Goal: Information Seeking & Learning: Check status

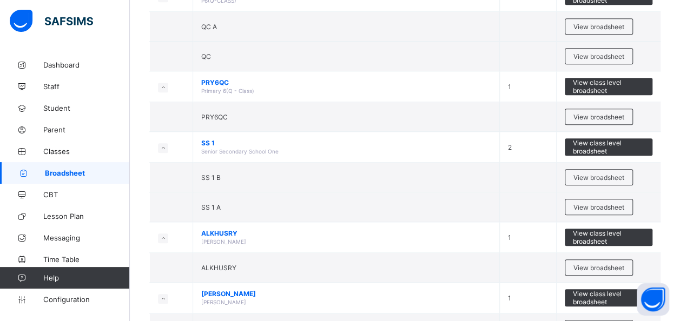
scroll to position [2478, 0]
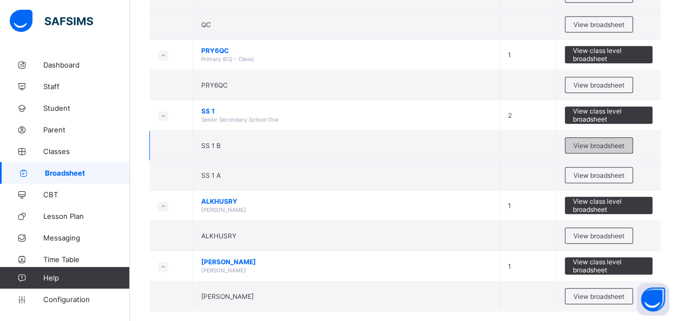
click at [597, 142] on span "View broadsheet" at bounding box center [598, 146] width 51 height 8
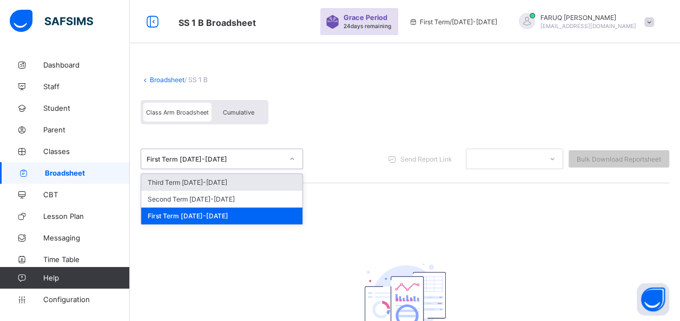
click at [168, 80] on link "Broadsheet" at bounding box center [167, 80] width 35 height 8
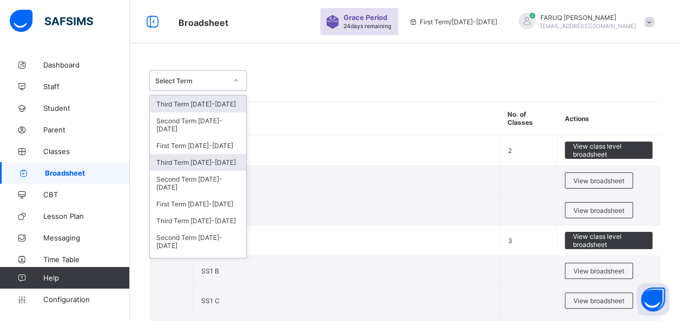
click at [203, 158] on div "Third Term [DATE]-[DATE]" at bounding box center [198, 162] width 96 height 17
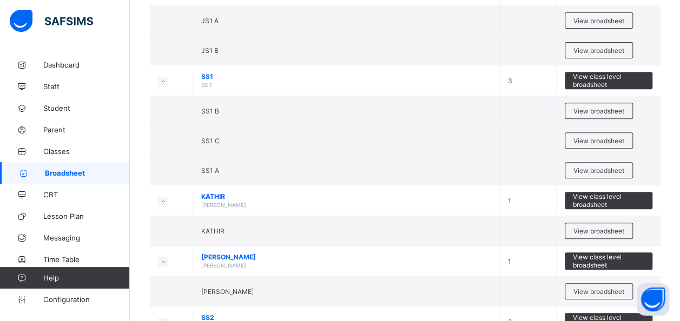
scroll to position [203, 0]
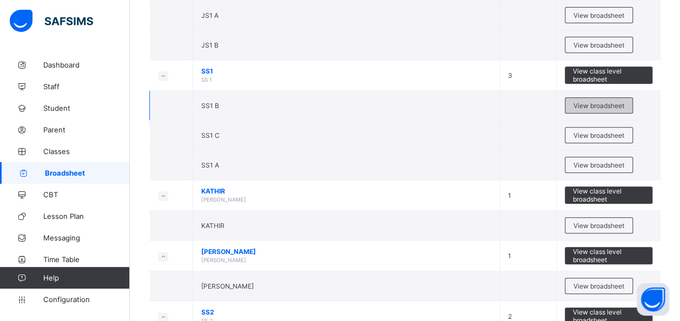
click at [600, 102] on span "View broadsheet" at bounding box center [598, 106] width 51 height 8
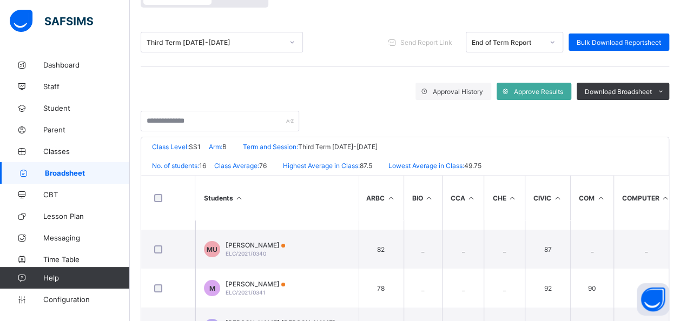
scroll to position [64, 0]
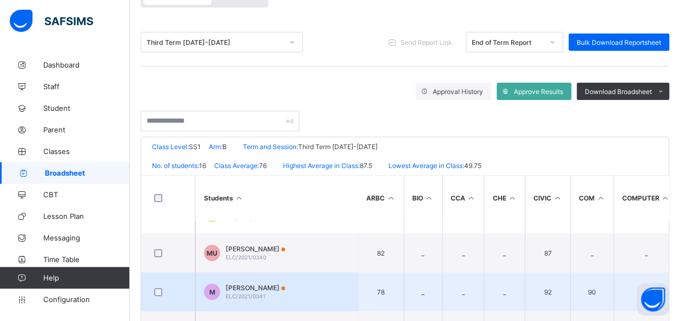
click at [282, 287] on span "[PERSON_NAME]" at bounding box center [254, 288] width 59 height 8
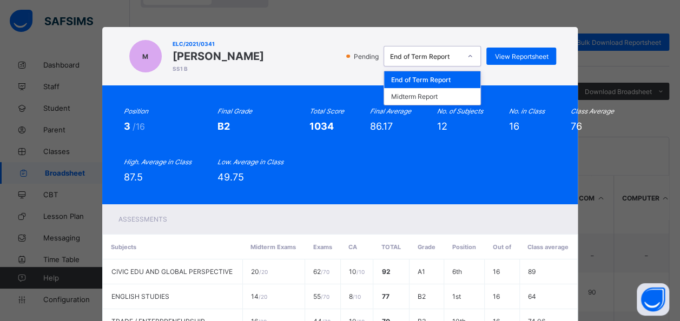
click at [448, 79] on div "End of Term Report" at bounding box center [432, 79] width 96 height 17
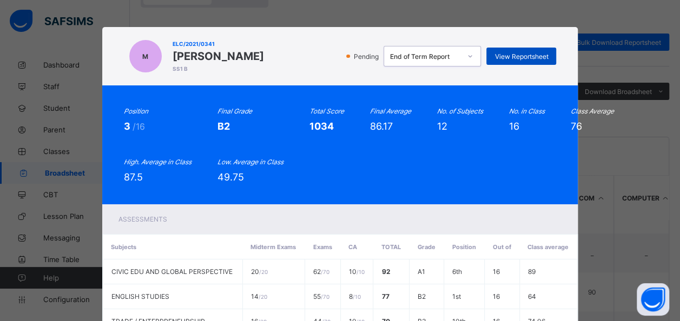
click at [516, 56] on span "View Reportsheet" at bounding box center [521, 56] width 54 height 8
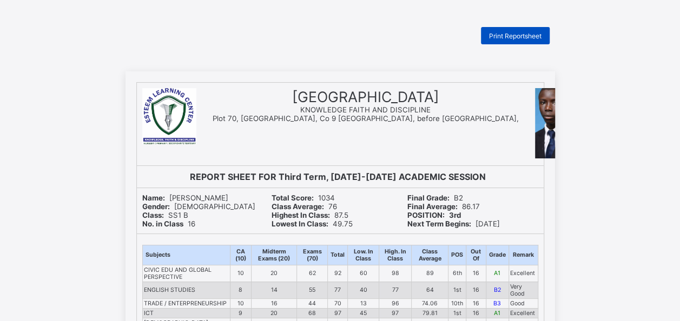
click at [520, 39] on span "Print Reportsheet" at bounding box center [515, 36] width 52 height 8
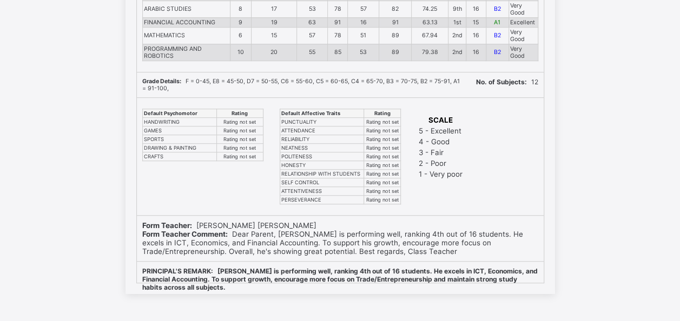
scroll to position [279, 0]
